Goal: Find specific page/section: Find specific page/section

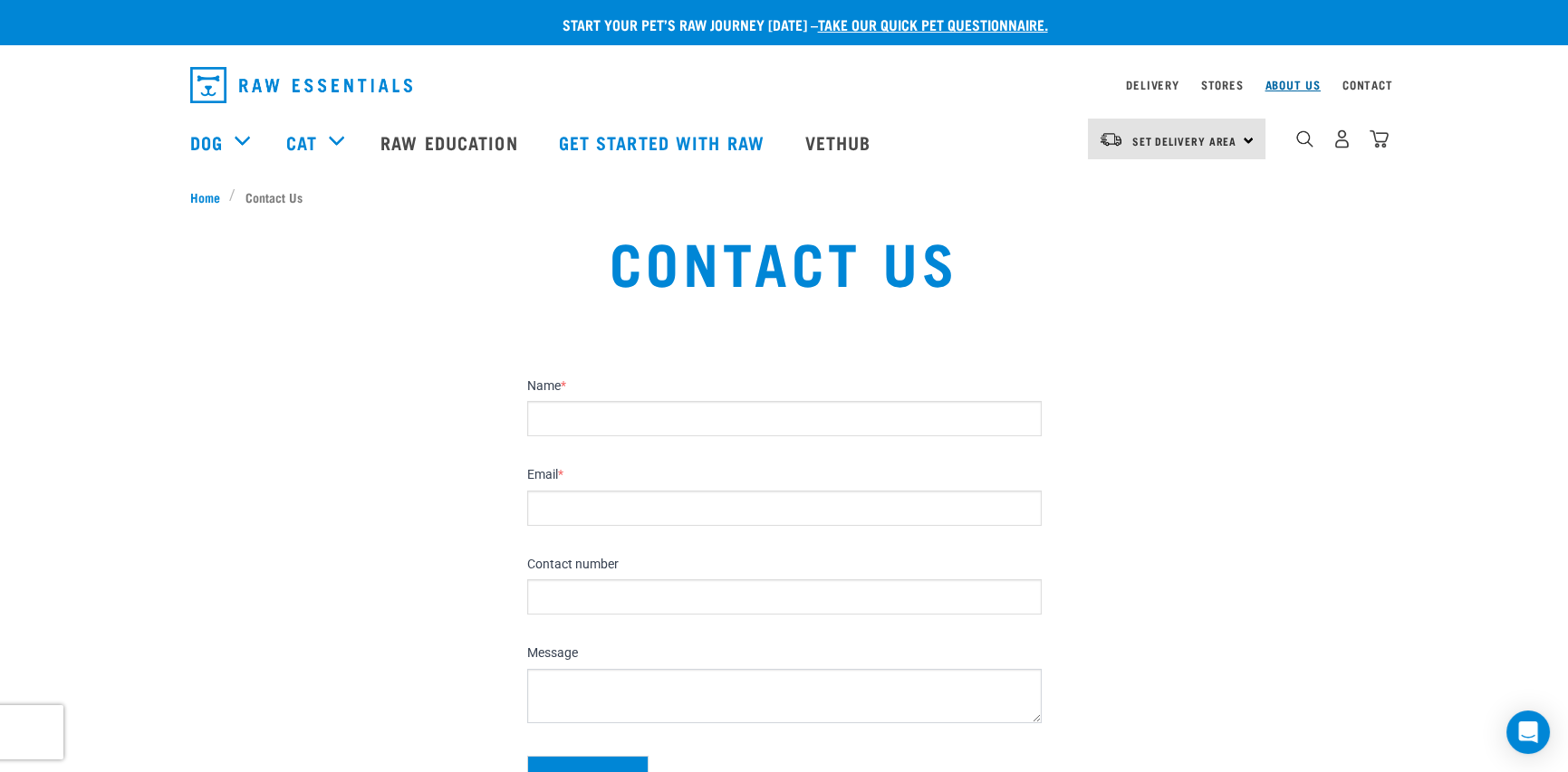
click at [1273, 82] on link "About Us" at bounding box center [1291, 84] width 55 height 6
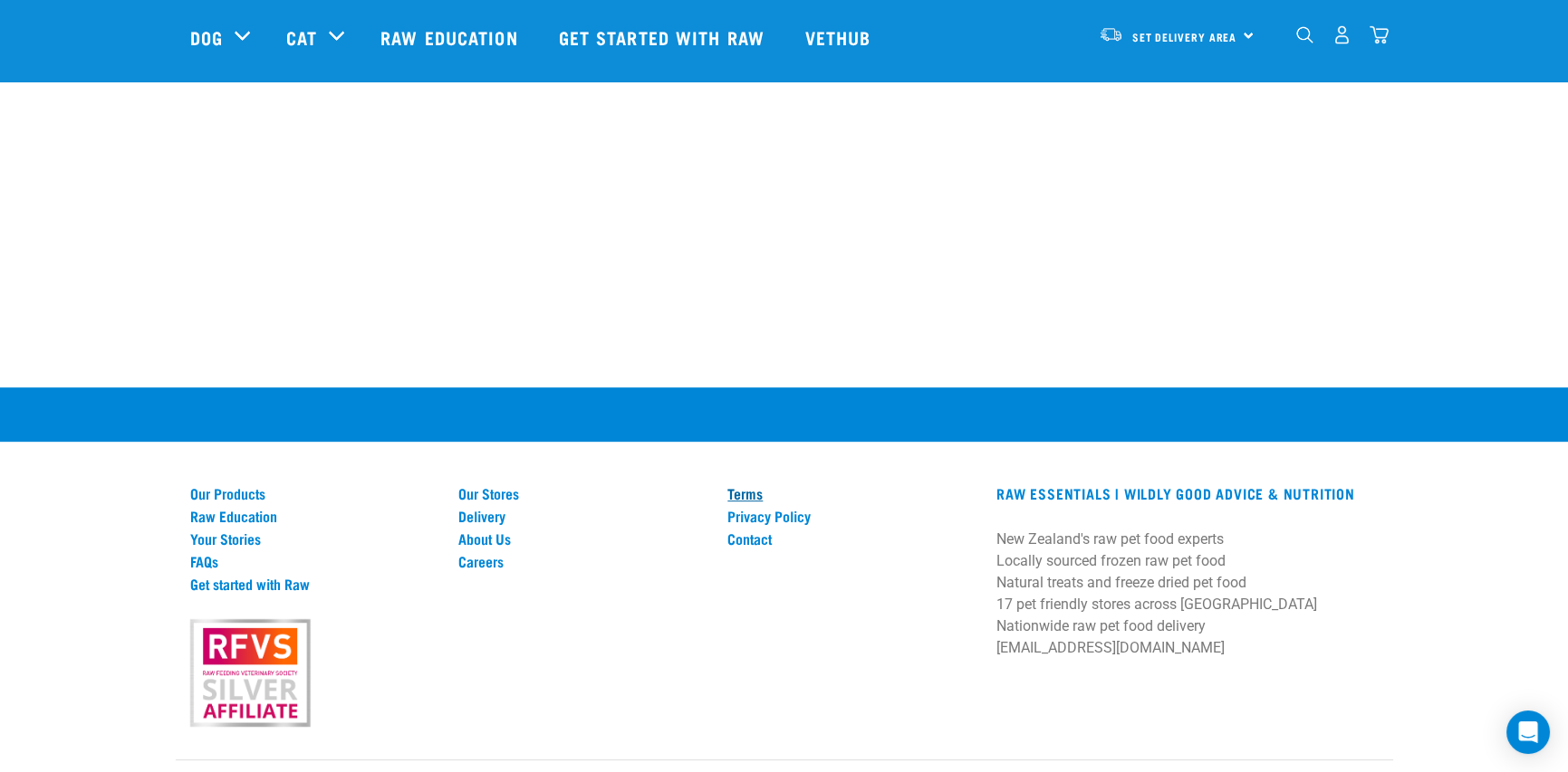
scroll to position [2503, 0]
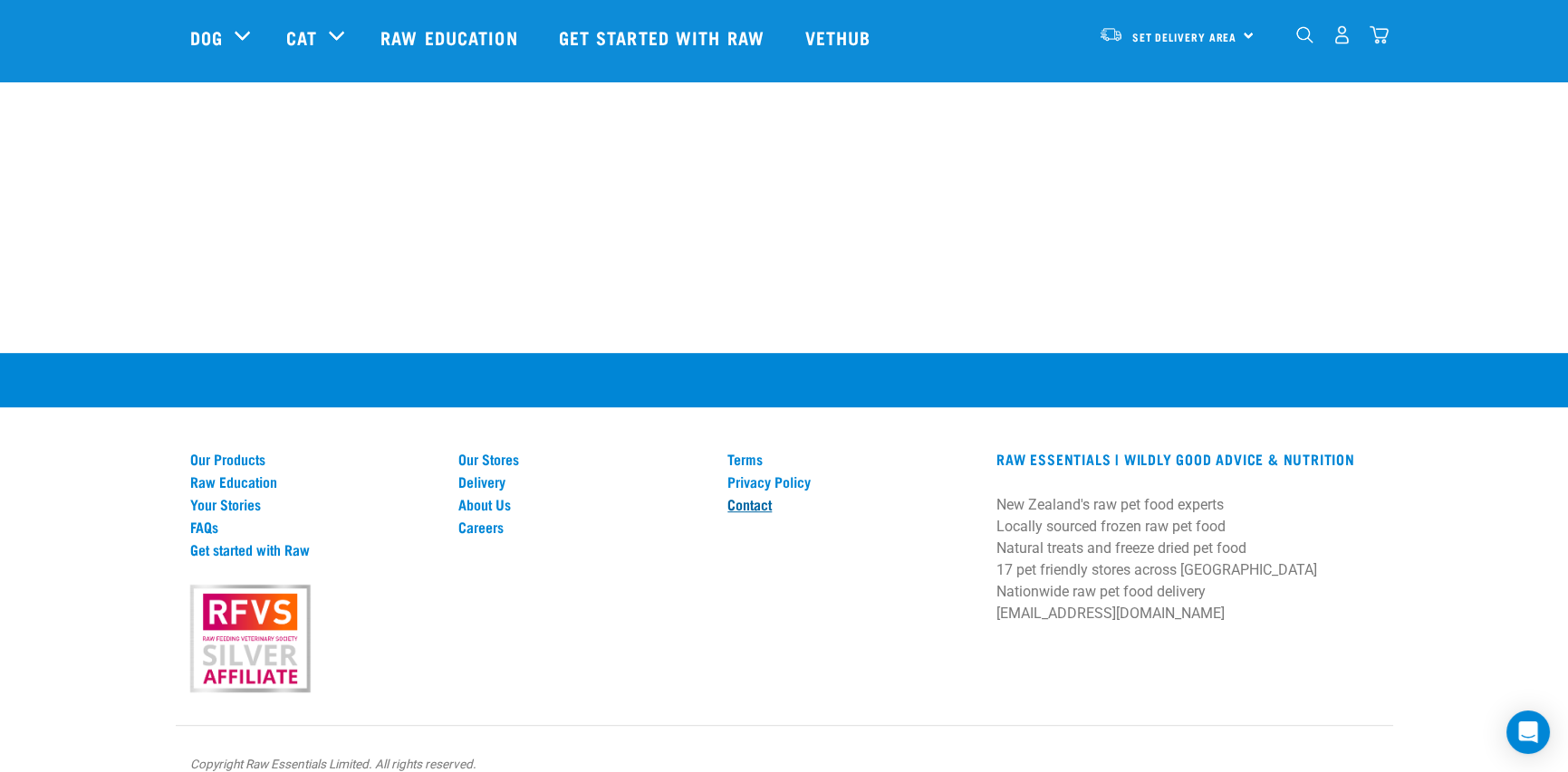
click at [753, 496] on link "Contact" at bounding box center [851, 505] width 247 height 16
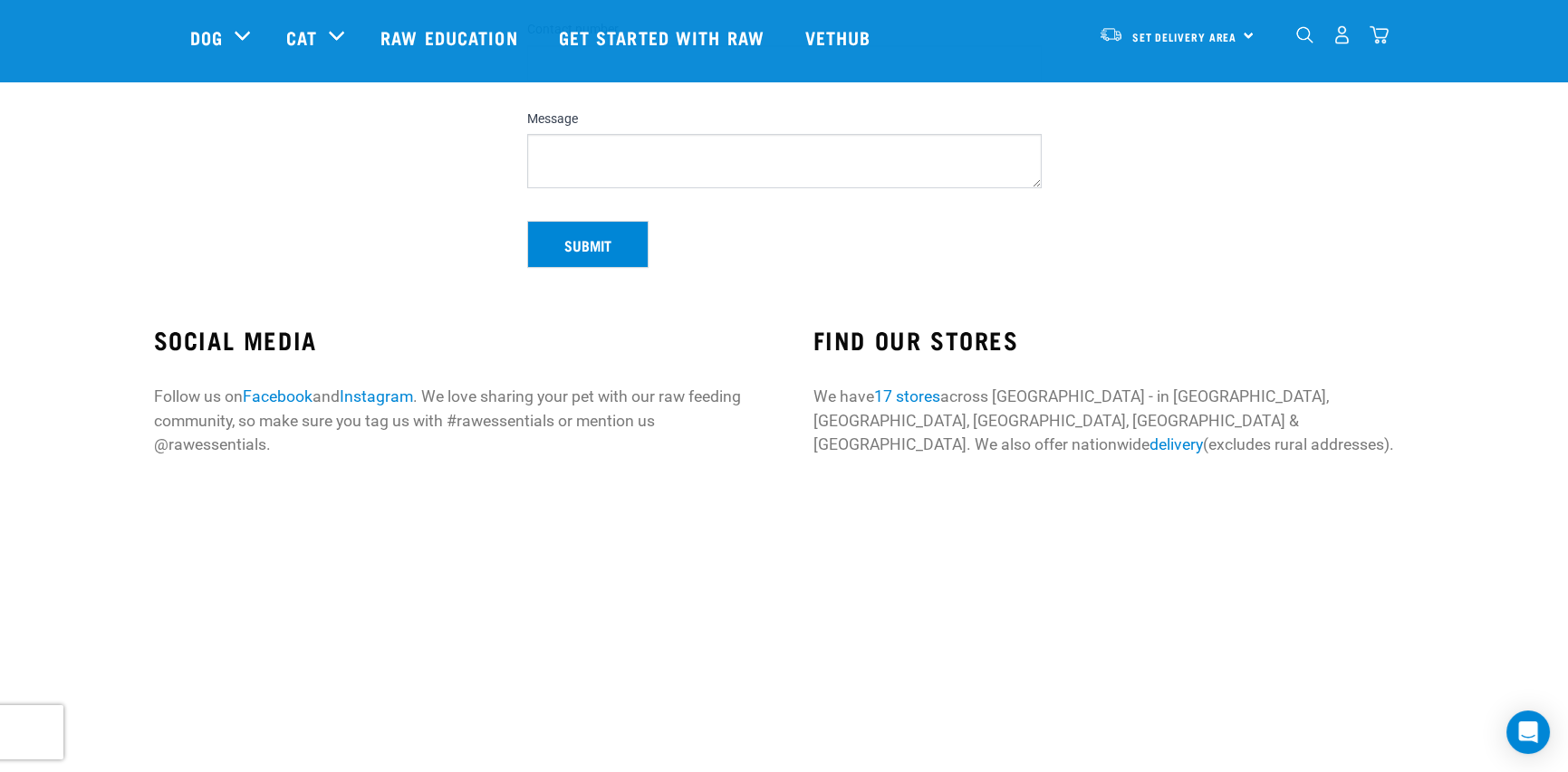
scroll to position [543, 0]
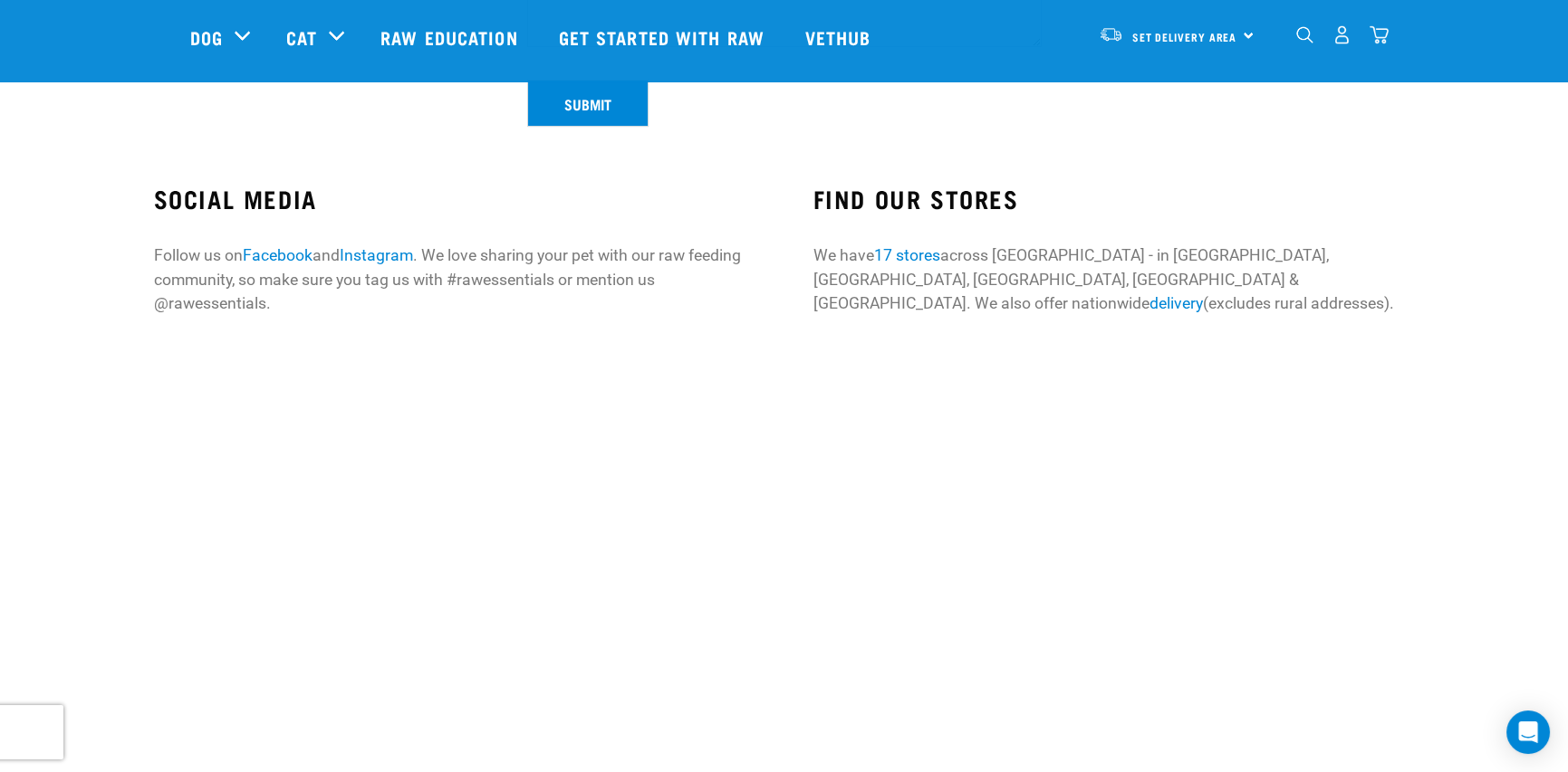
drag, startPoint x: 922, startPoint y: 253, endPoint x: 932, endPoint y: 276, distance: 25.1
click at [922, 254] on link "17 stores" at bounding box center [906, 256] width 66 height 18
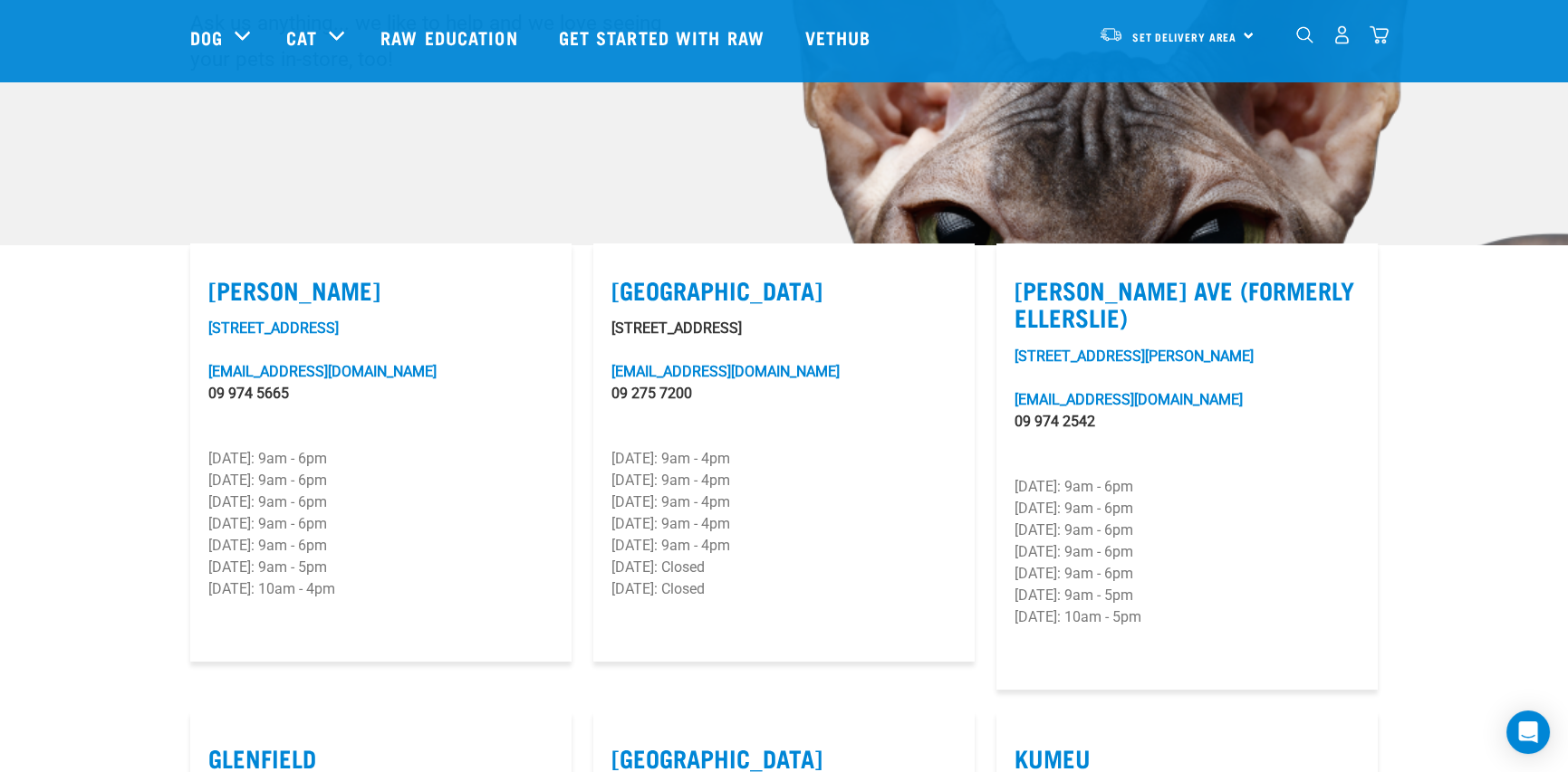
scroll to position [452, 0]
